Goal: Transaction & Acquisition: Purchase product/service

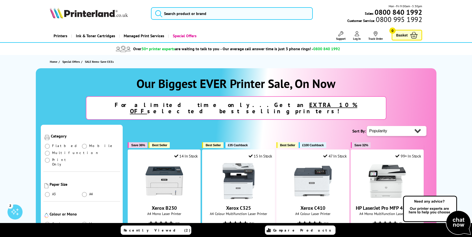
scroll to position [86, 0]
click at [85, 192] on span at bounding box center [84, 194] width 5 height 5
click at [89, 192] on input "radio" at bounding box center [89, 192] width 0 height 0
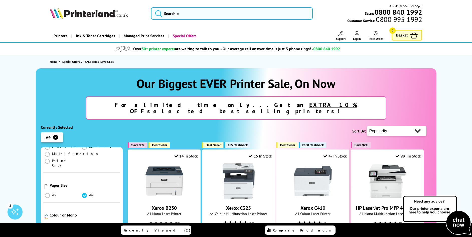
scroll to position [104, 0]
click at [46, 206] on div "Colour or Mono Colour Mono" at bounding box center [81, 216] width 77 height 30
click at [46, 222] on span at bounding box center [47, 224] width 5 height 5
click at [52, 222] on input "radio" at bounding box center [52, 222] width 0 height 0
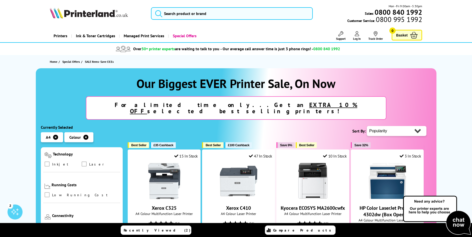
scroll to position [193, 0]
click at [48, 192] on span at bounding box center [47, 194] width 5 height 5
click at [52, 193] on input "checkbox" at bounding box center [52, 193] width 0 height 0
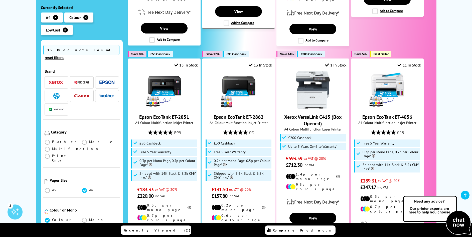
scroll to position [304, 0]
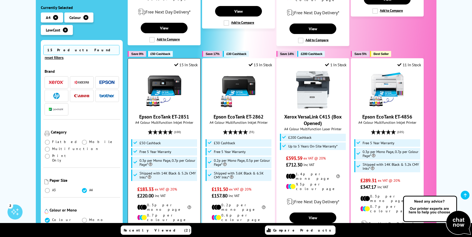
drag, startPoint x: 194, startPoint y: 101, endPoint x: 137, endPoint y: 104, distance: 56.7
click at [137, 114] on span "Epson EcoTank ET-2851" at bounding box center [164, 117] width 65 height 7
copy link "Epson EcoTank ET-2851"
